Goal: Information Seeking & Learning: Learn about a topic

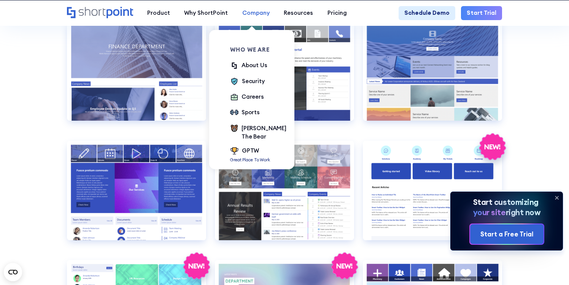
scroll to position [1322, 0]
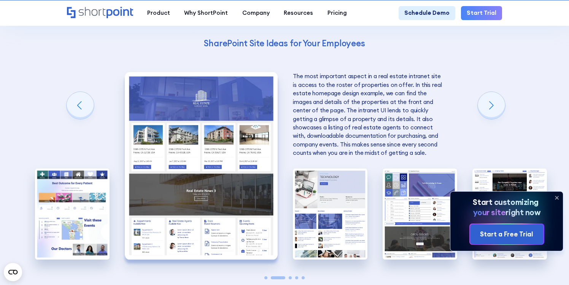
scroll to position [1338, 0]
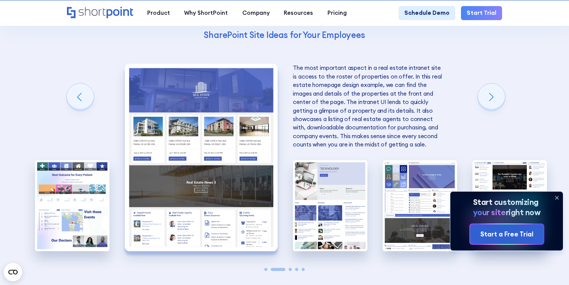
drag, startPoint x: 291, startPoint y: 54, endPoint x: 317, endPoint y: 93, distance: 47.4
click at [317, 93] on div "This is an internal website example for healthcare. Its UI is focused on quick …" at bounding box center [284, 158] width 74 height 234
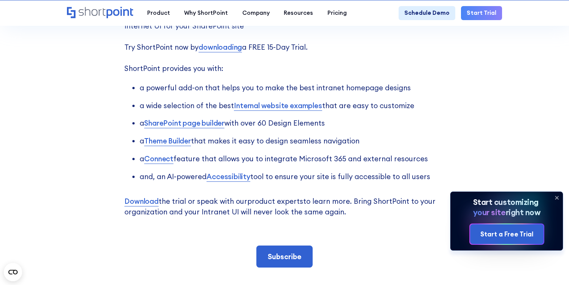
scroll to position [1756, 0]
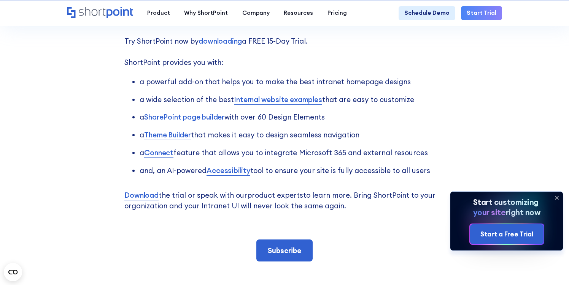
click at [283, 94] on link "Internal website examples" at bounding box center [278, 99] width 88 height 11
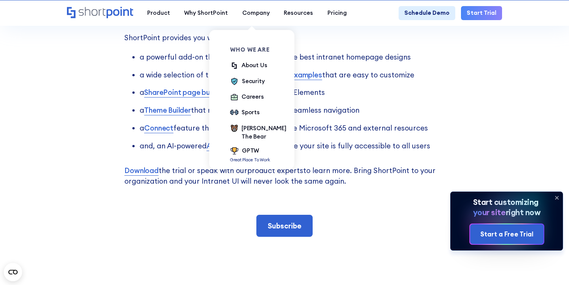
scroll to position [1785, 0]
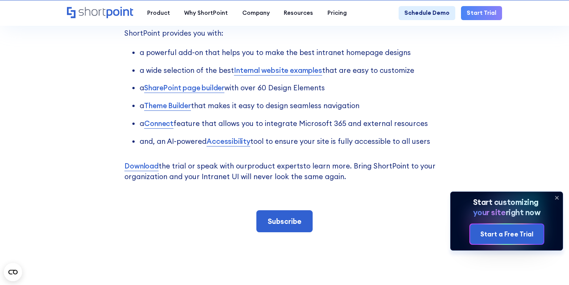
click at [265, 65] on link "Internal website examples" at bounding box center [278, 70] width 88 height 11
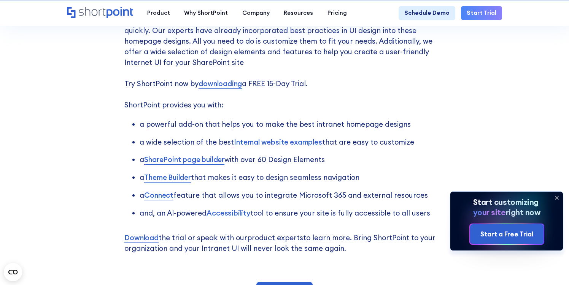
scroll to position [1713, 0]
click at [262, 137] on link "Internal website examples" at bounding box center [278, 142] width 88 height 11
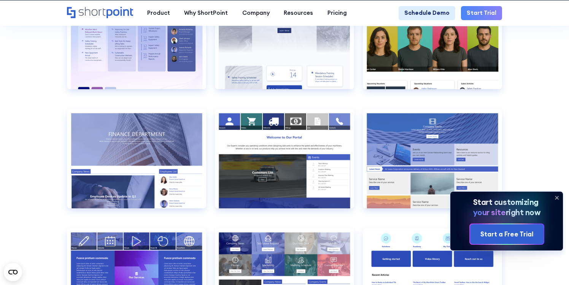
scroll to position [1387, 0]
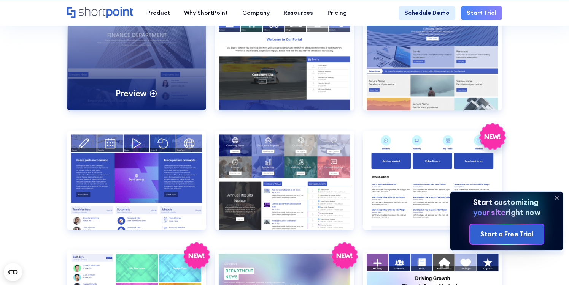
click at [134, 98] on p "Preview" at bounding box center [131, 93] width 31 height 11
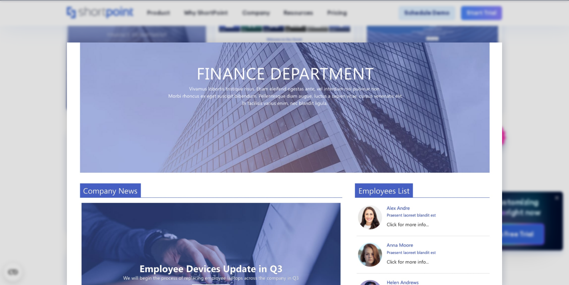
scroll to position [0, 0]
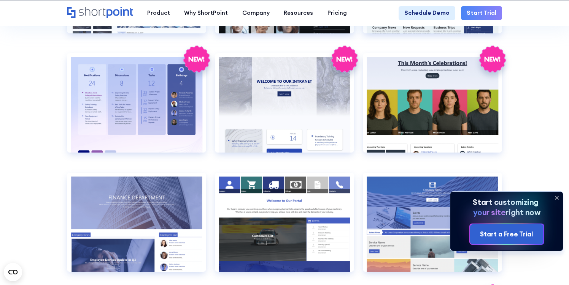
scroll to position [1235, 0]
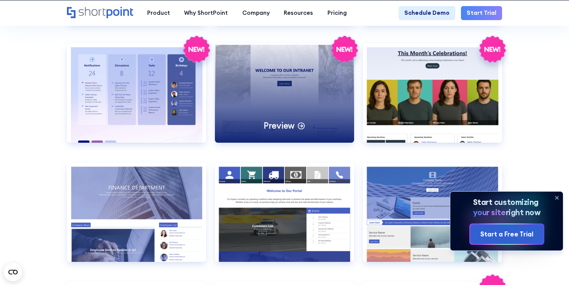
click at [283, 89] on div "Preview" at bounding box center [284, 93] width 139 height 100
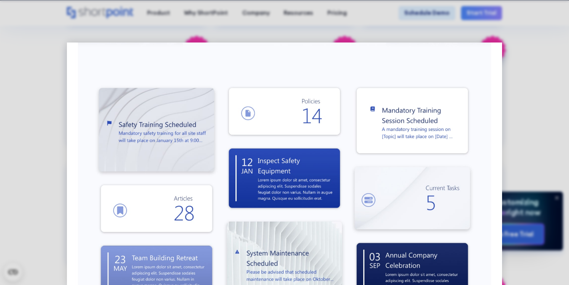
scroll to position [160, 0]
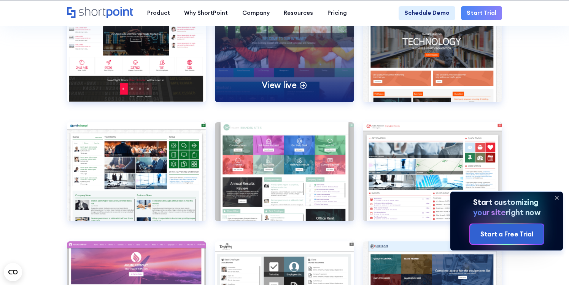
scroll to position [2285, 0]
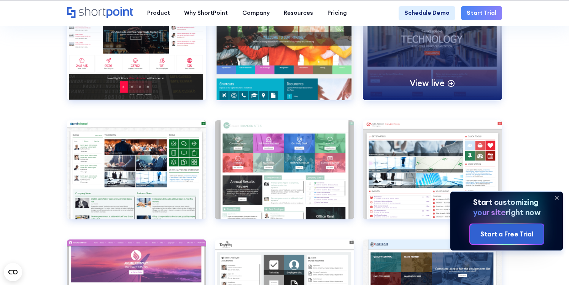
click at [432, 49] on div "View live" at bounding box center [432, 51] width 139 height 100
